Goal: Information Seeking & Learning: Learn about a topic

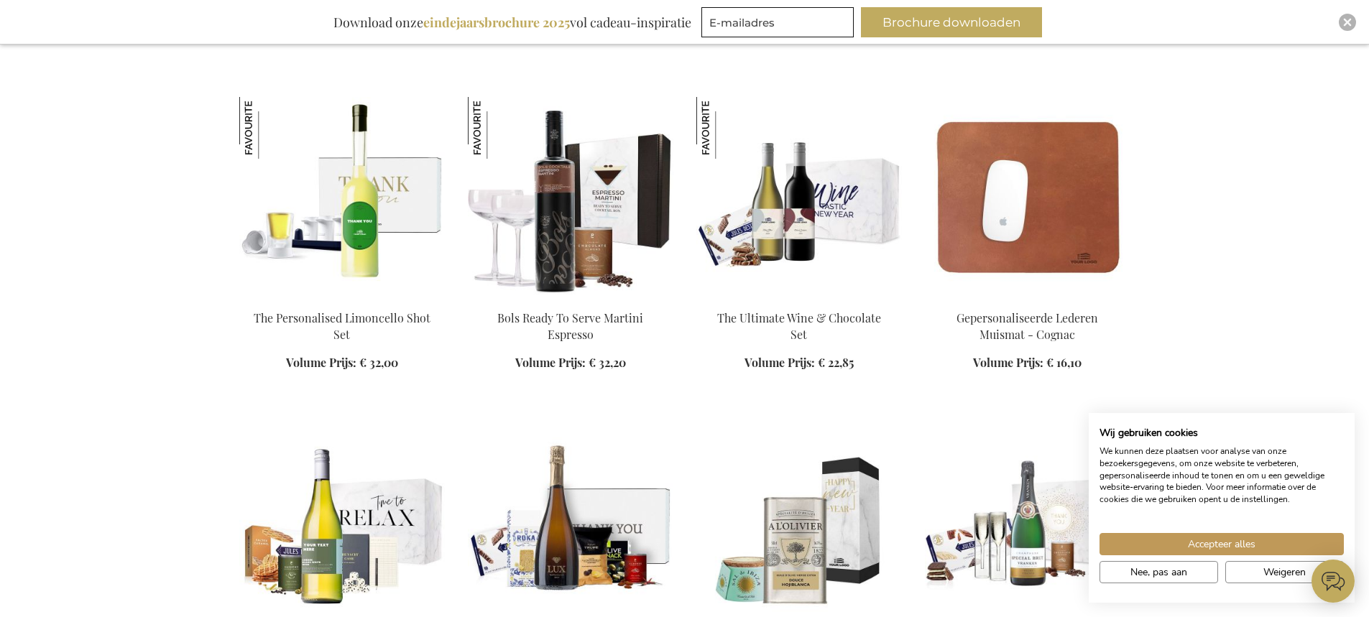
scroll to position [1653, 0]
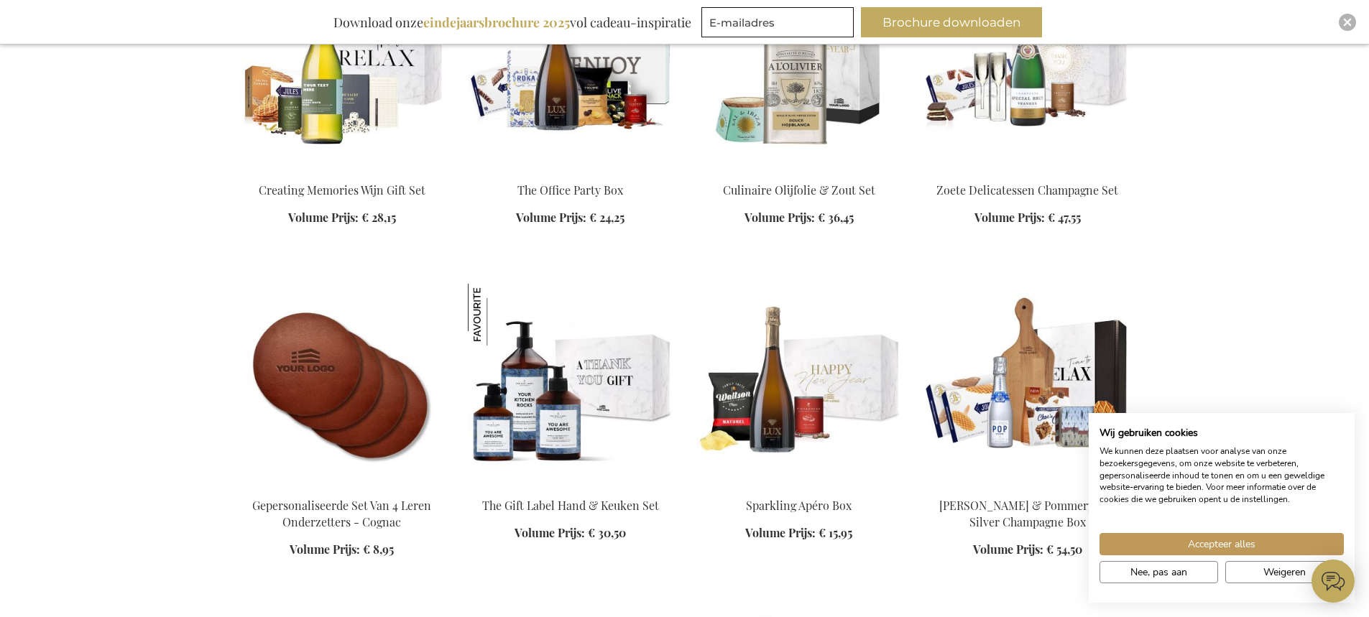
scroll to position [2084, 0]
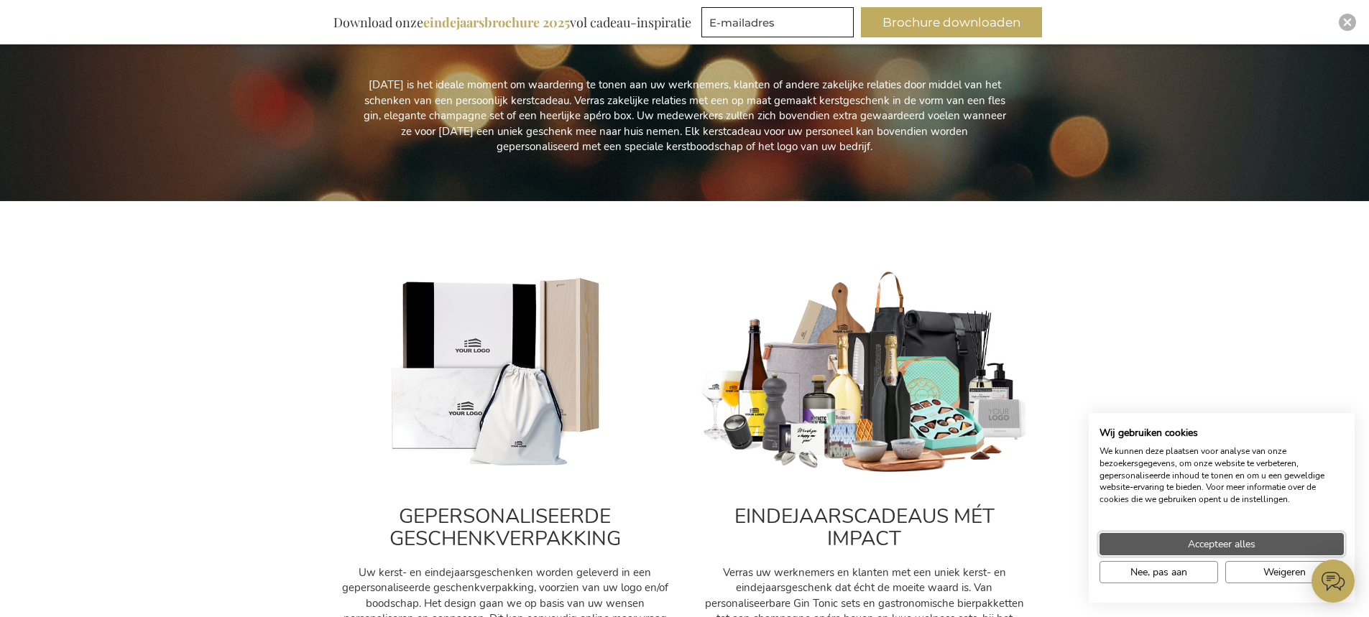
click at [1173, 535] on button "Accepteer alles" at bounding box center [1221, 544] width 244 height 22
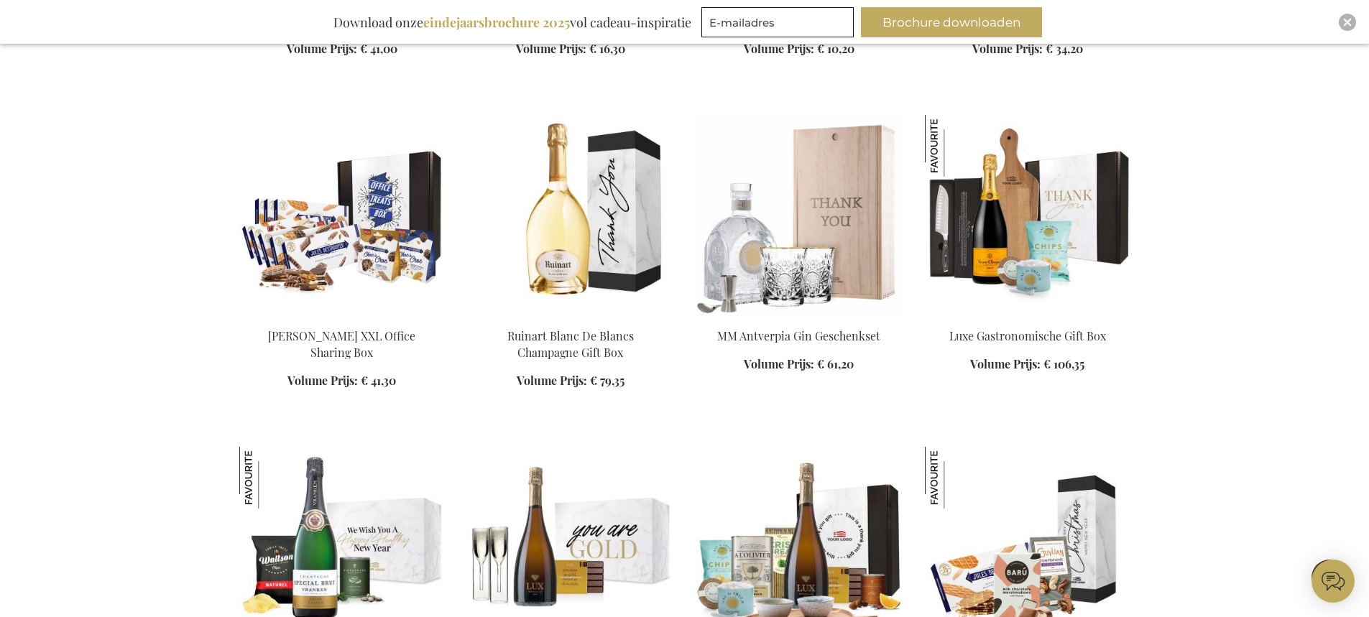
scroll to position [2731, 0]
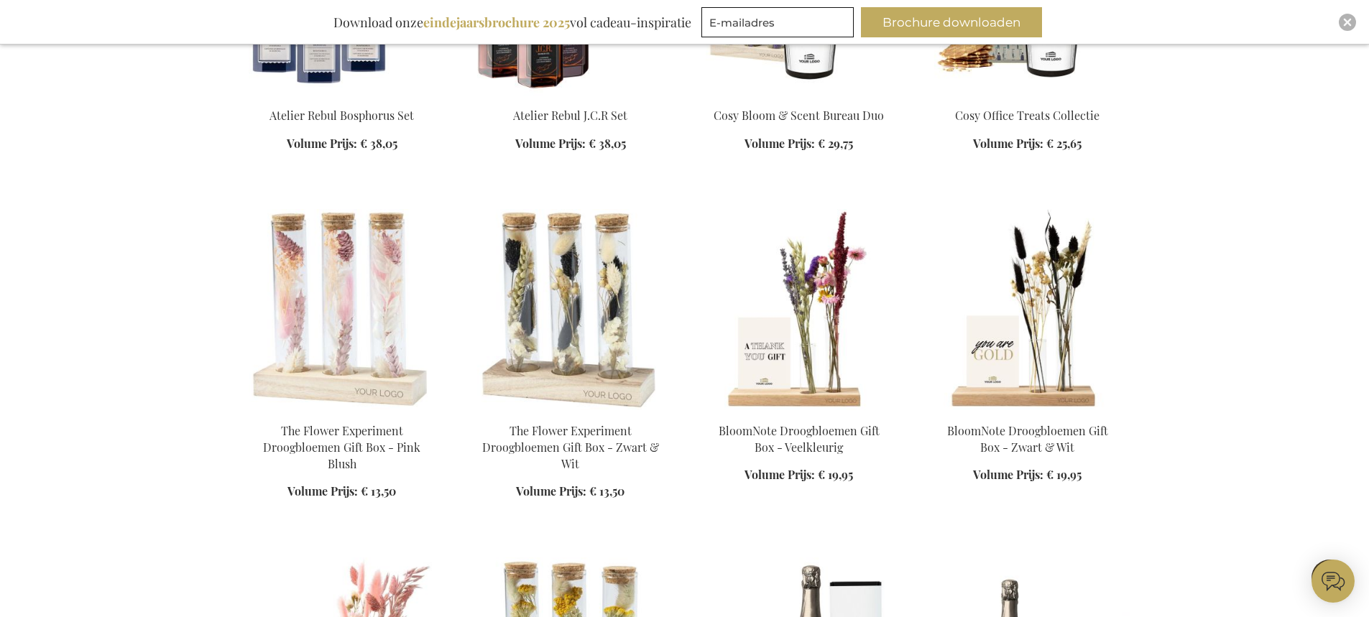
scroll to position [5821, 0]
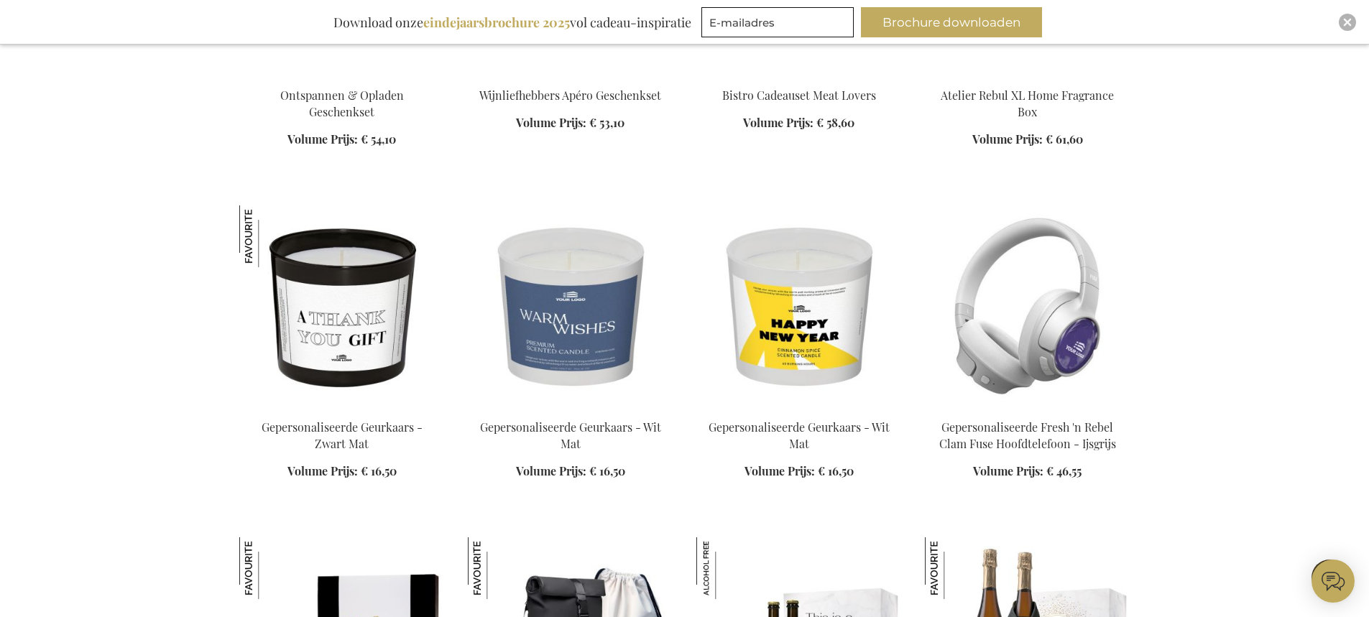
scroll to position [8551, 0]
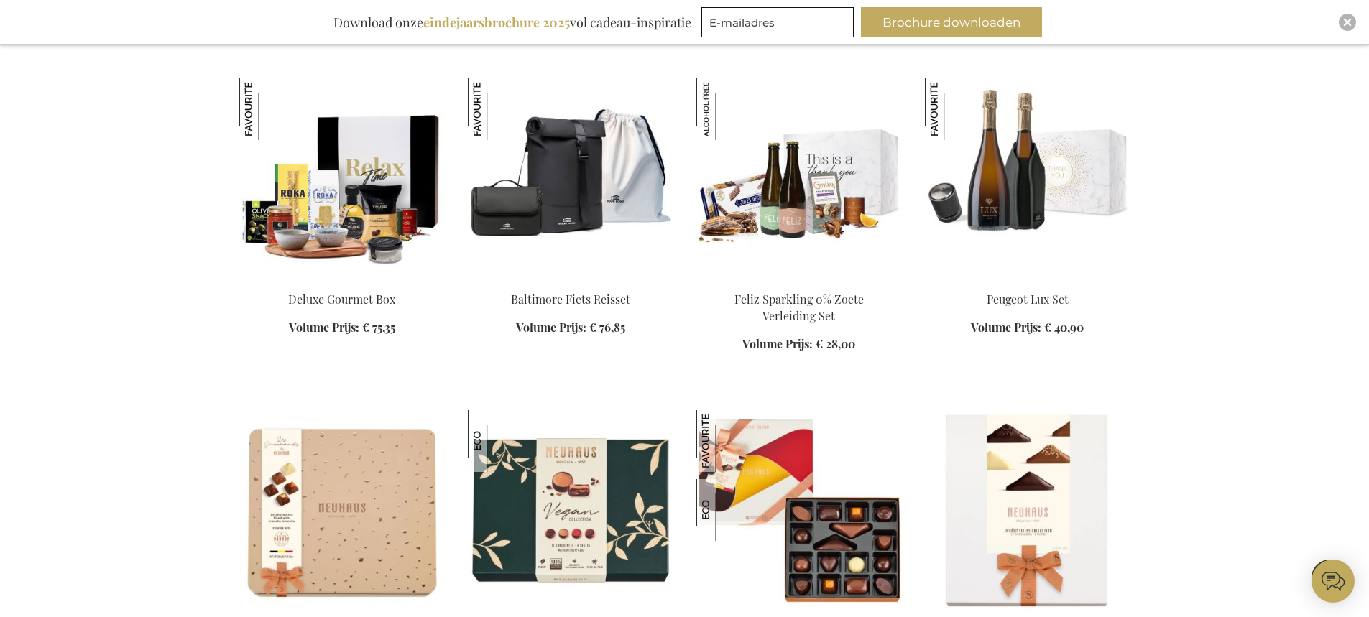
scroll to position [9054, 0]
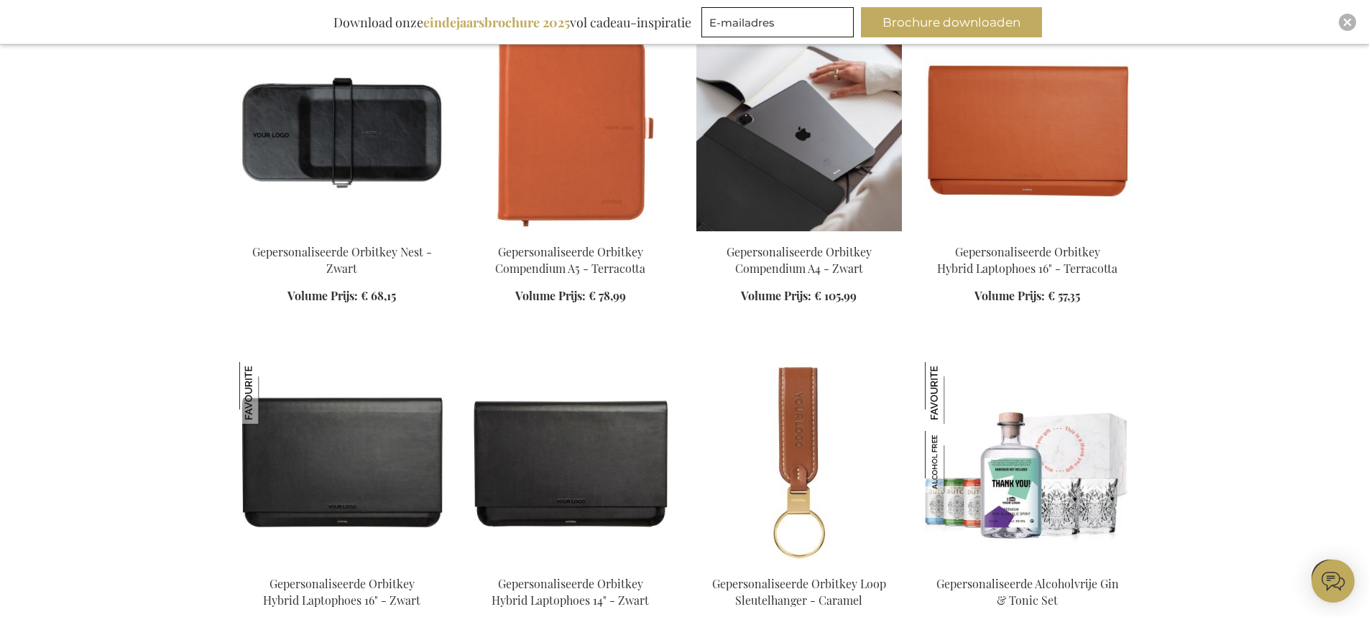
scroll to position [10276, 0]
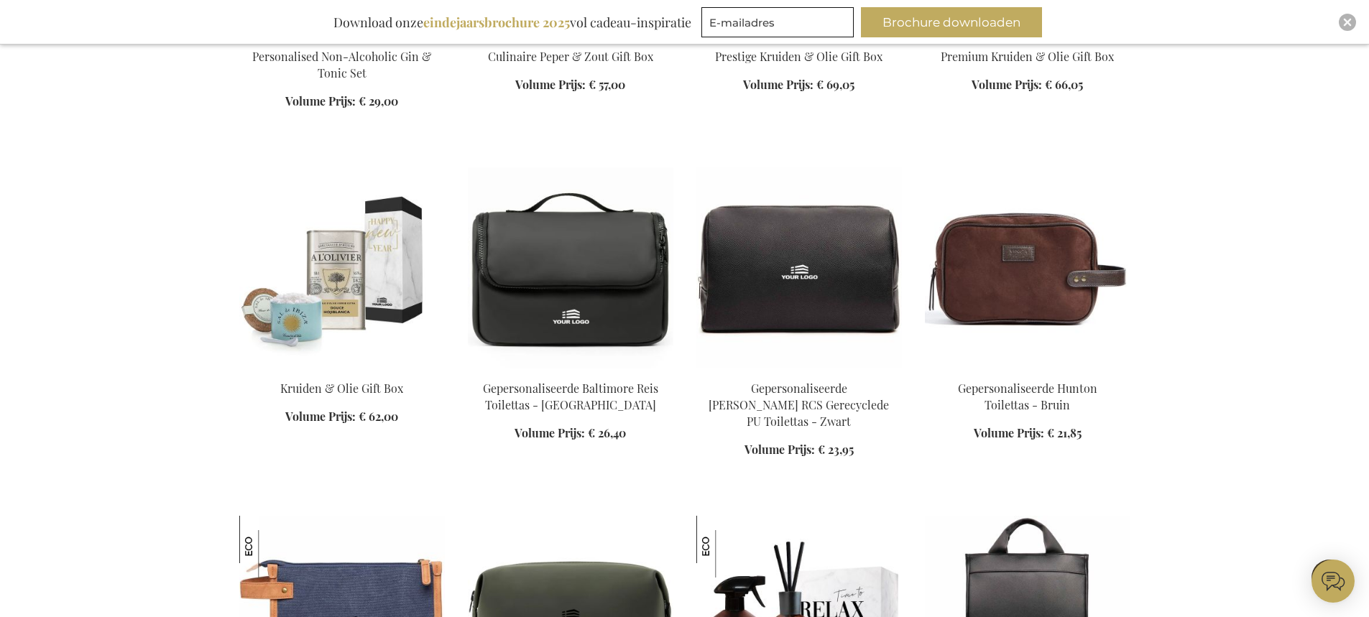
scroll to position [11138, 0]
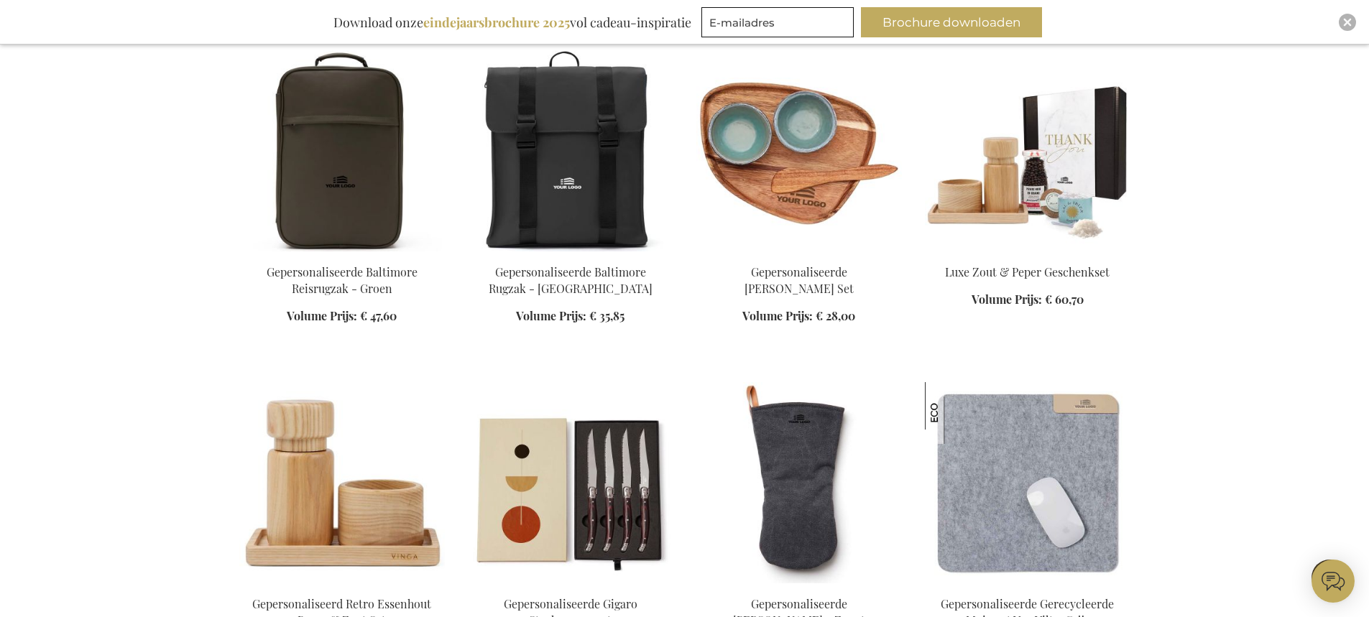
scroll to position [12504, 0]
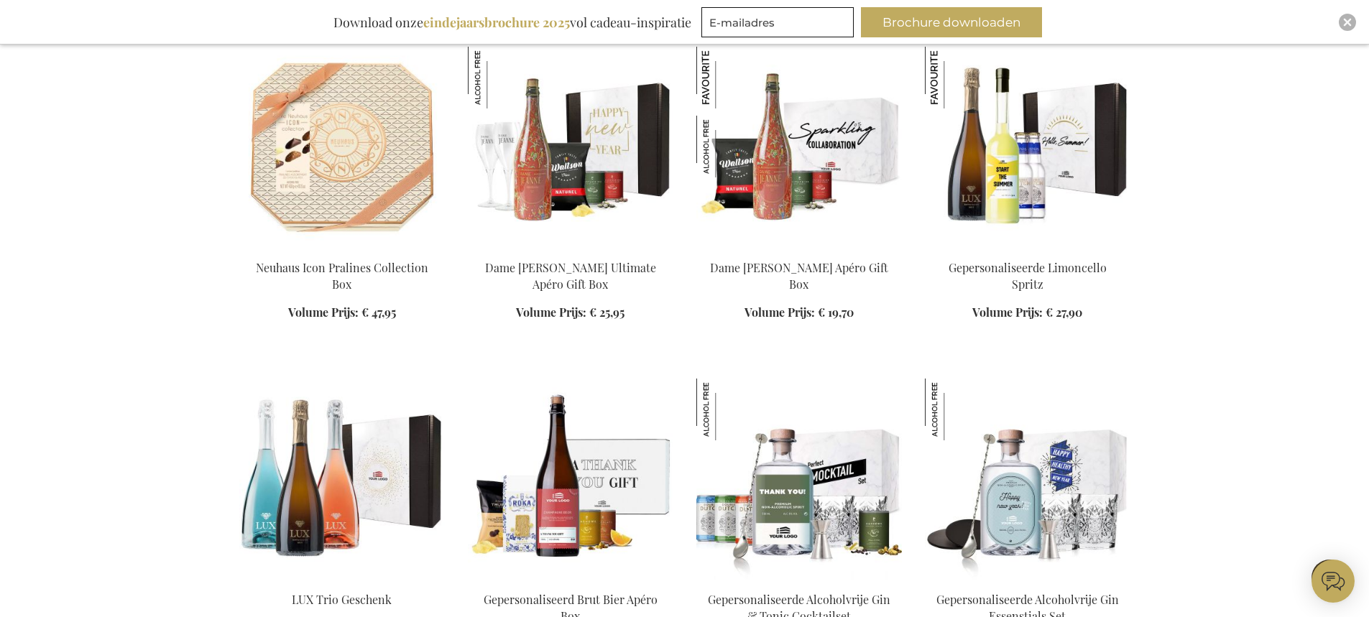
scroll to position [13294, 0]
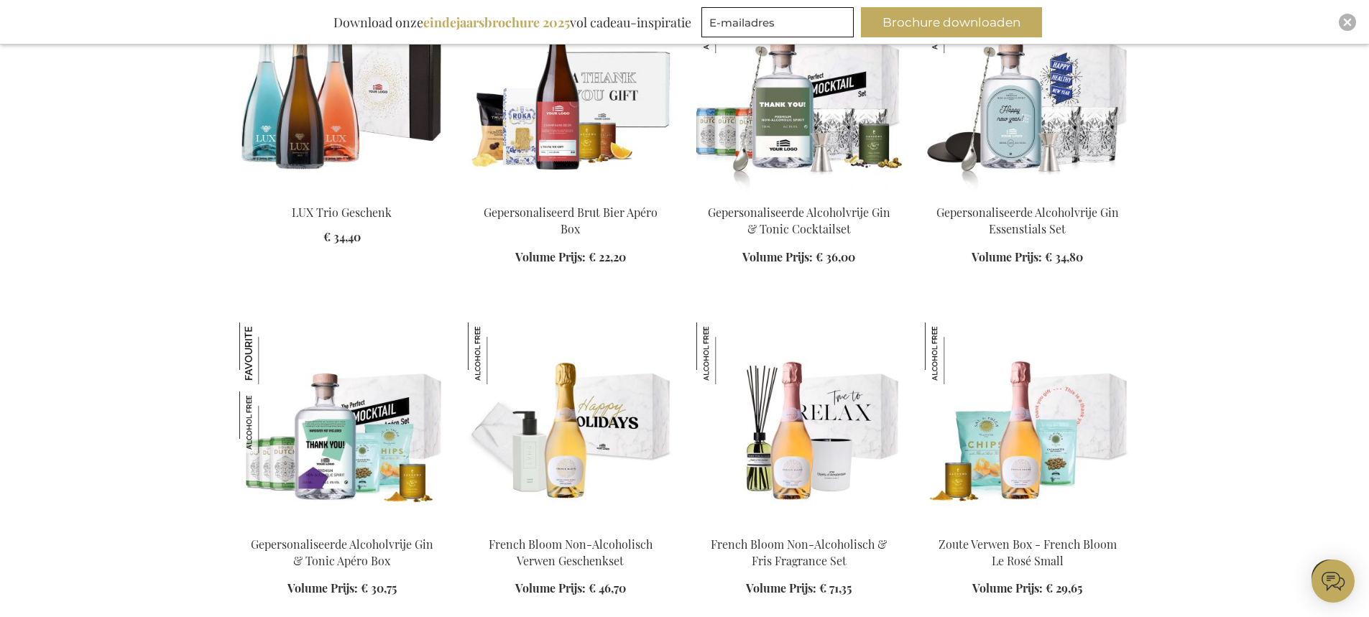
scroll to position [13725, 0]
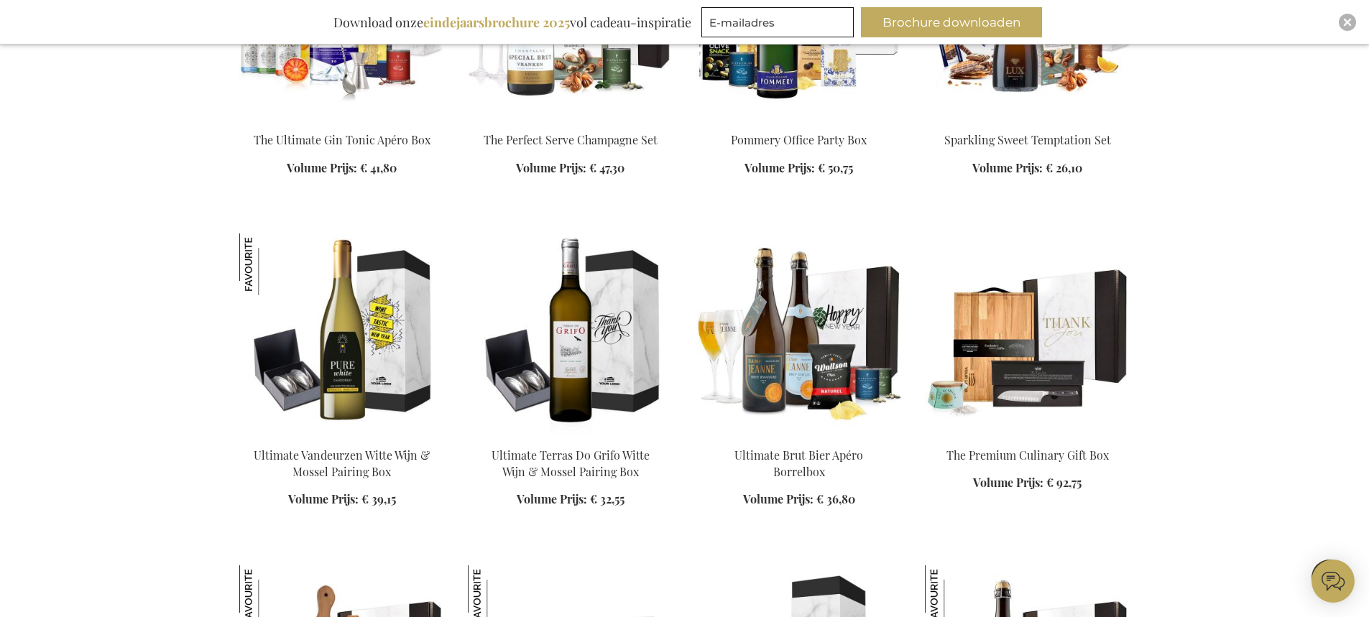
scroll to position [17749, 0]
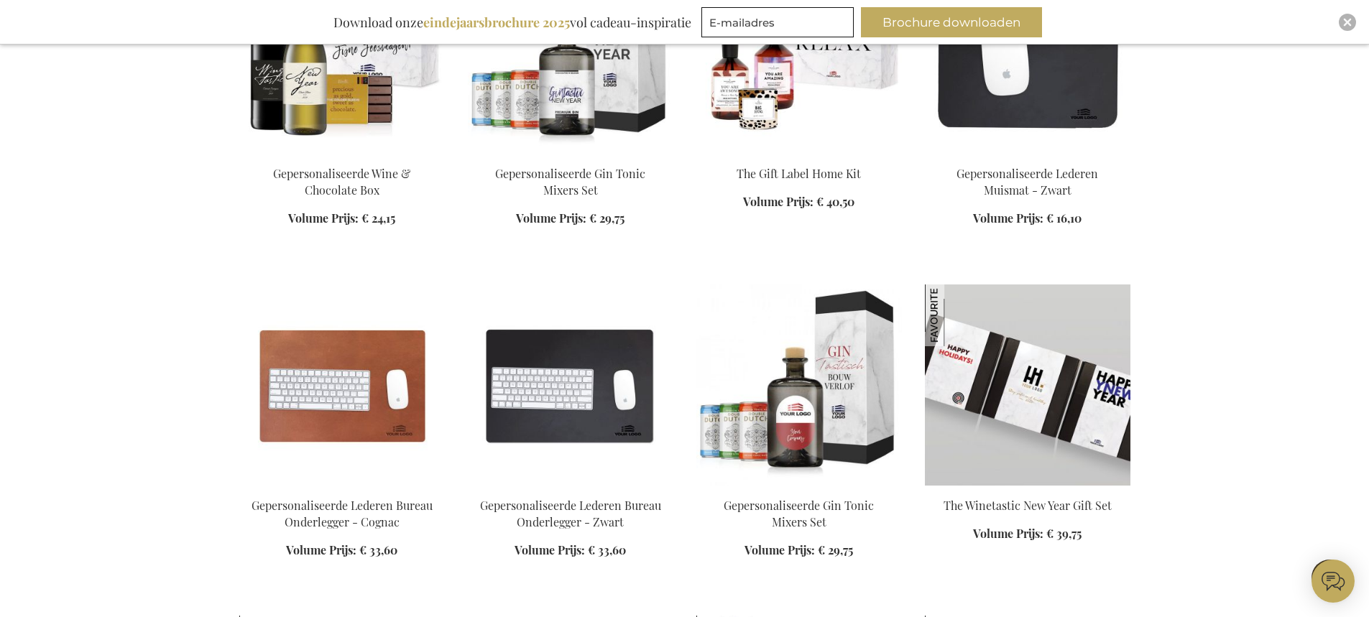
scroll to position [19402, 0]
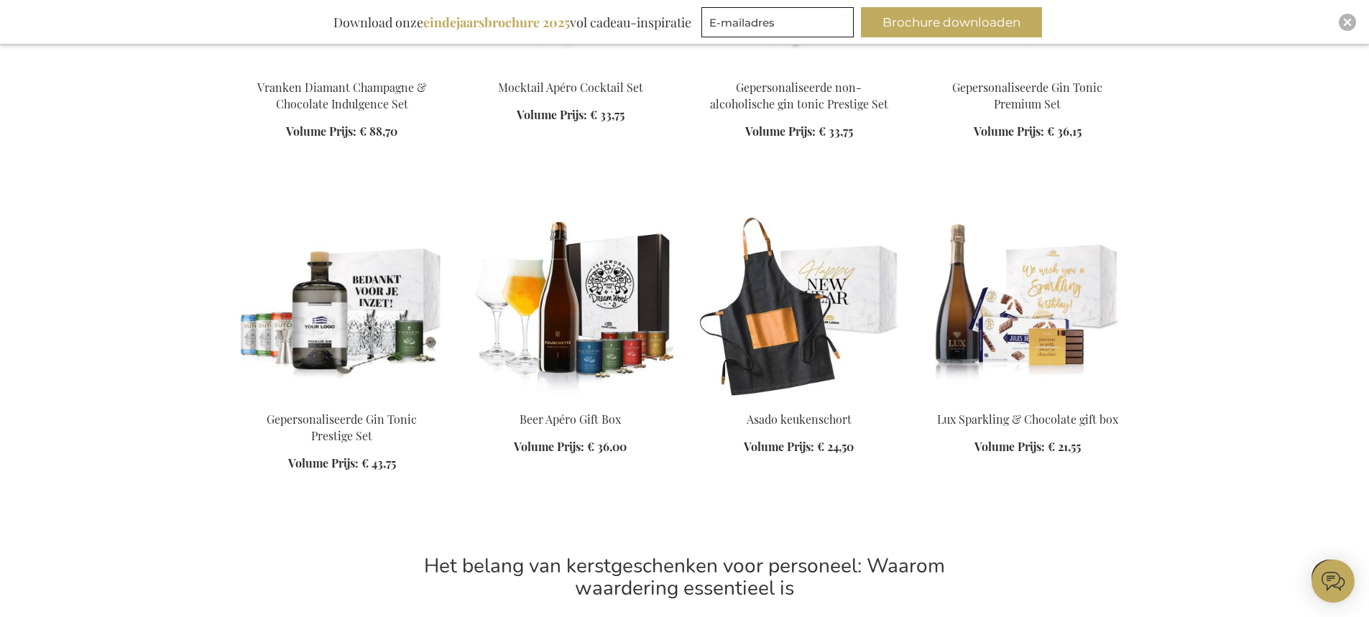
scroll to position [20265, 0]
